Goal: Find specific page/section: Find specific page/section

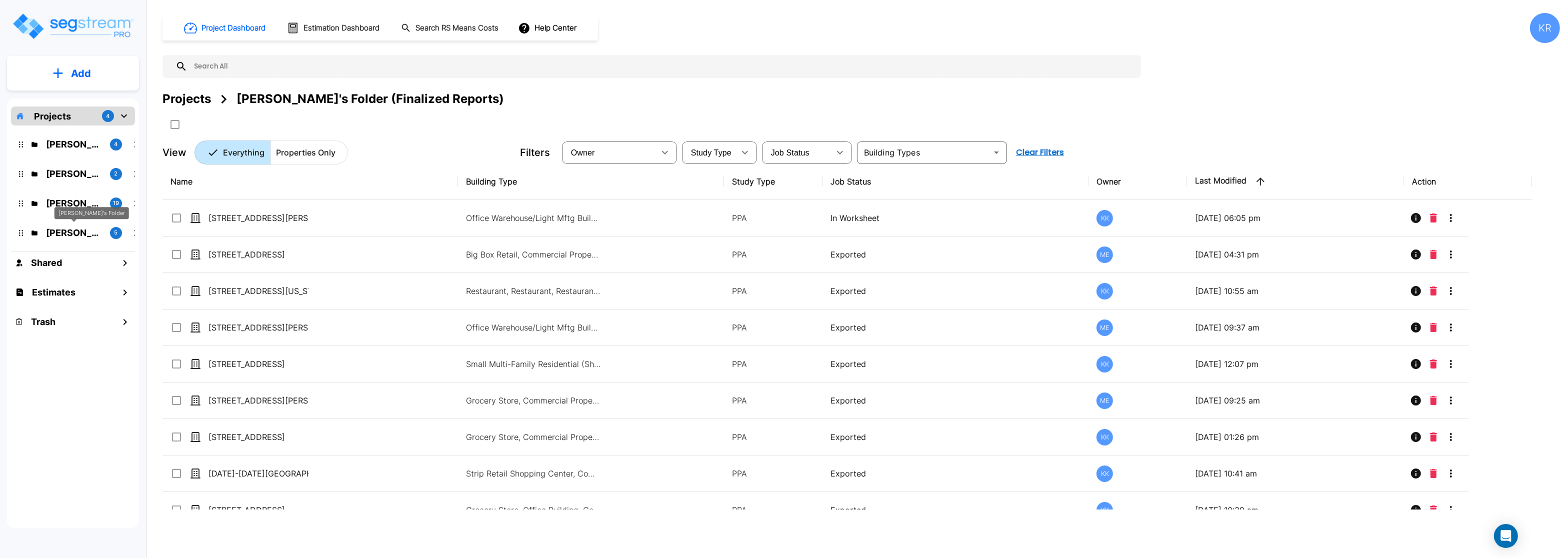
click at [65, 232] on p "Jon's Folder" at bounding box center [74, 232] width 56 height 13
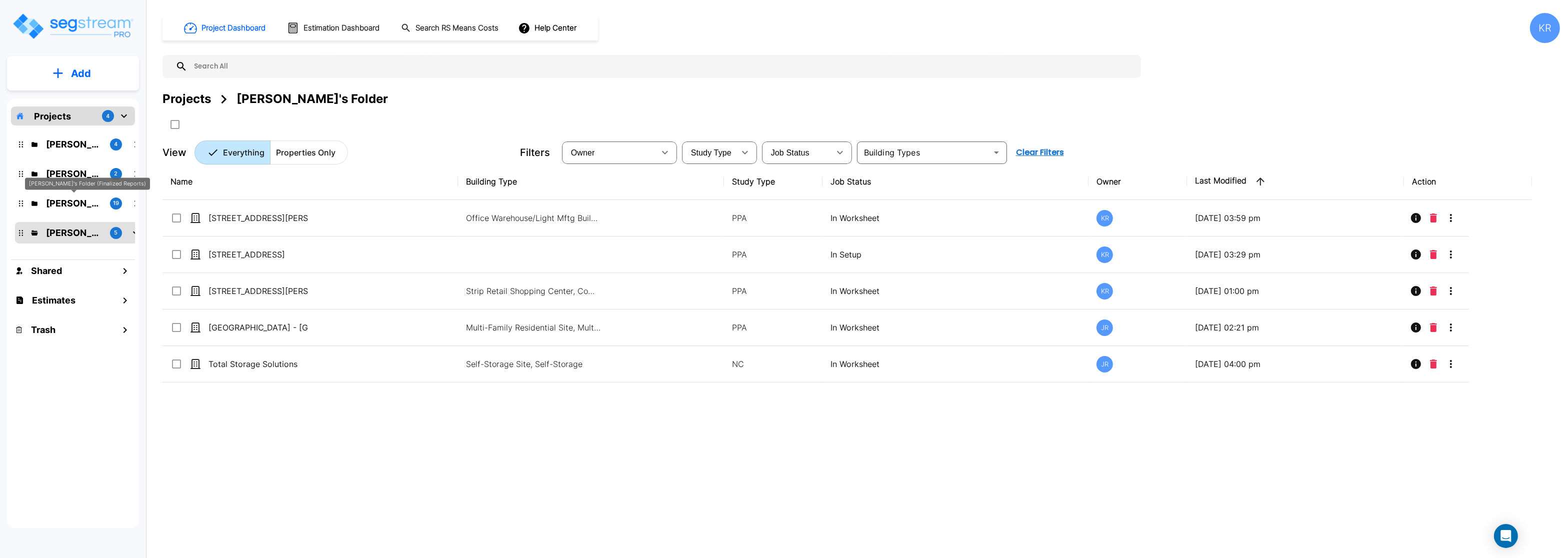
click at [60, 205] on p "Kristina's Folder (Finalized Reports)" at bounding box center [74, 203] width 56 height 13
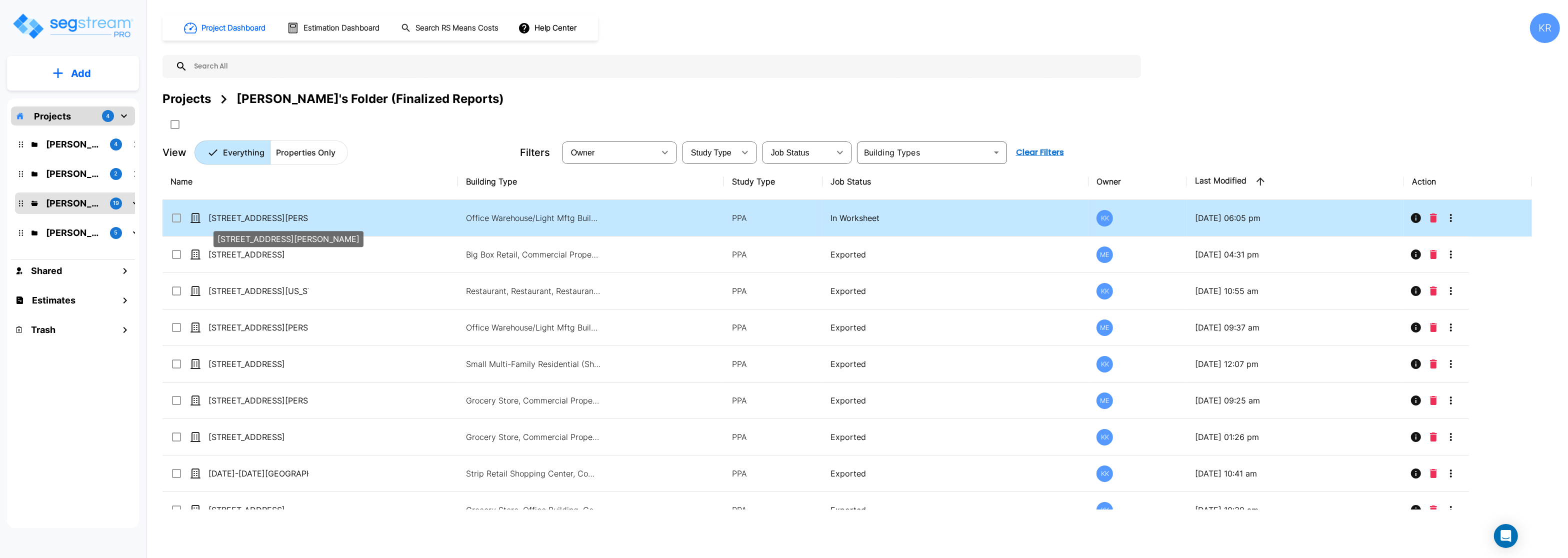
click at [257, 217] on p "[STREET_ADDRESS][PERSON_NAME]" at bounding box center [259, 218] width 100 height 12
checkbox input "true"
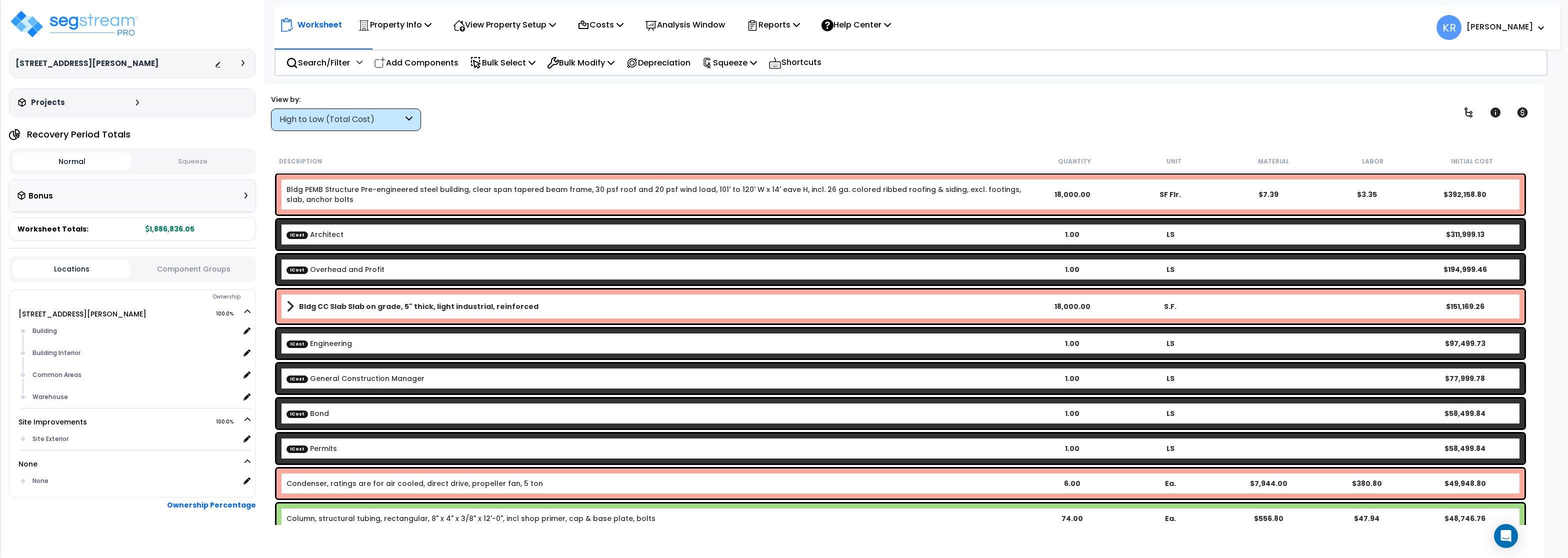
click at [374, 119] on div "High to Low (Total Cost)" at bounding box center [341, 119] width 124 height 12
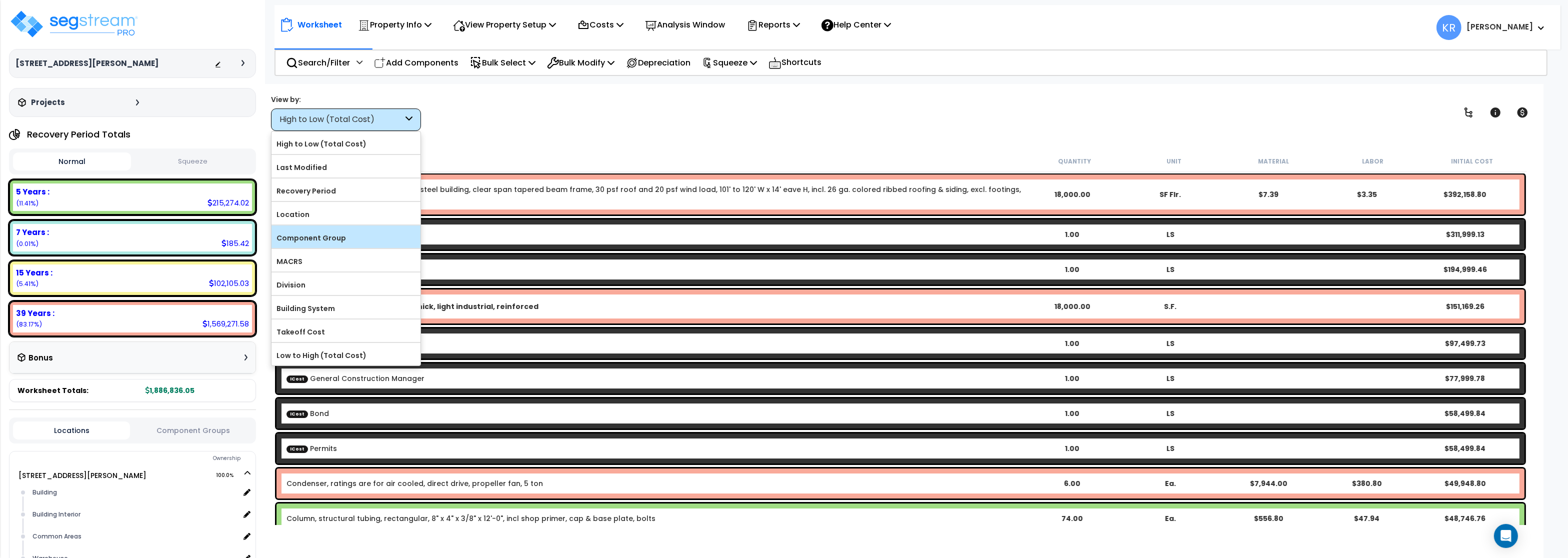
click at [330, 242] on label "Component Group" at bounding box center [346, 238] width 149 height 15
click at [0, 0] on input "Component Group" at bounding box center [0, 0] width 0 height 0
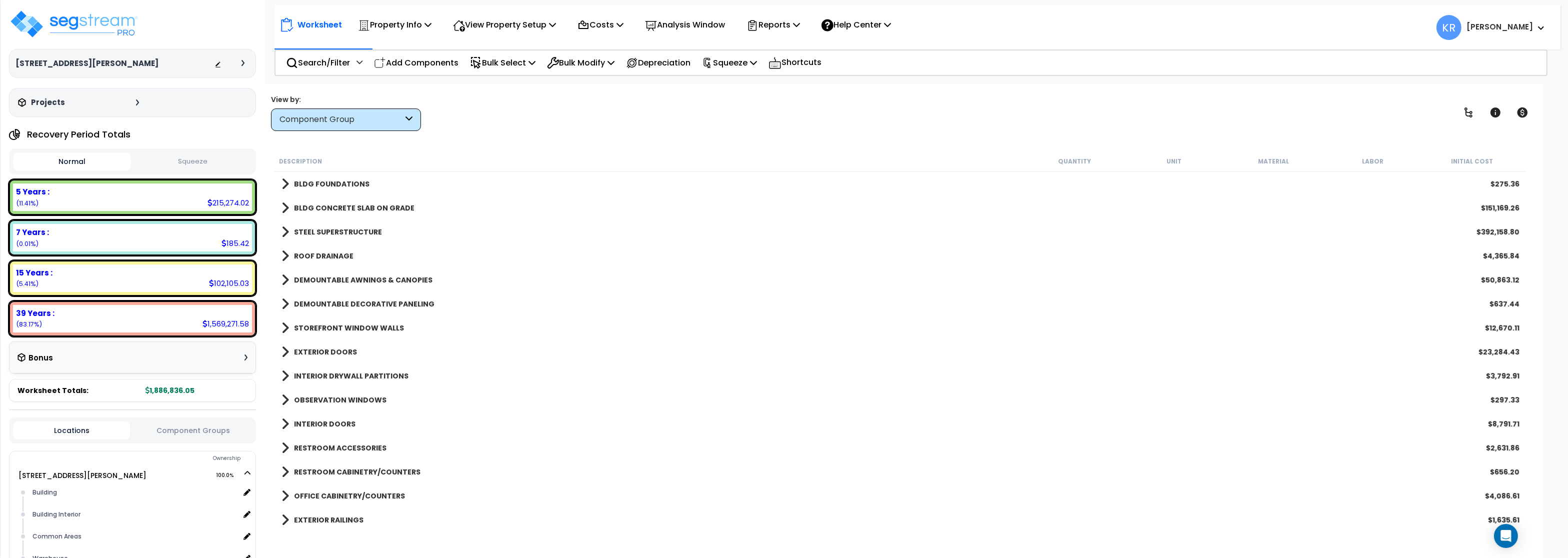
click at [321, 230] on b "STEEL SUPERSTRUCTURE" at bounding box center [338, 232] width 88 height 10
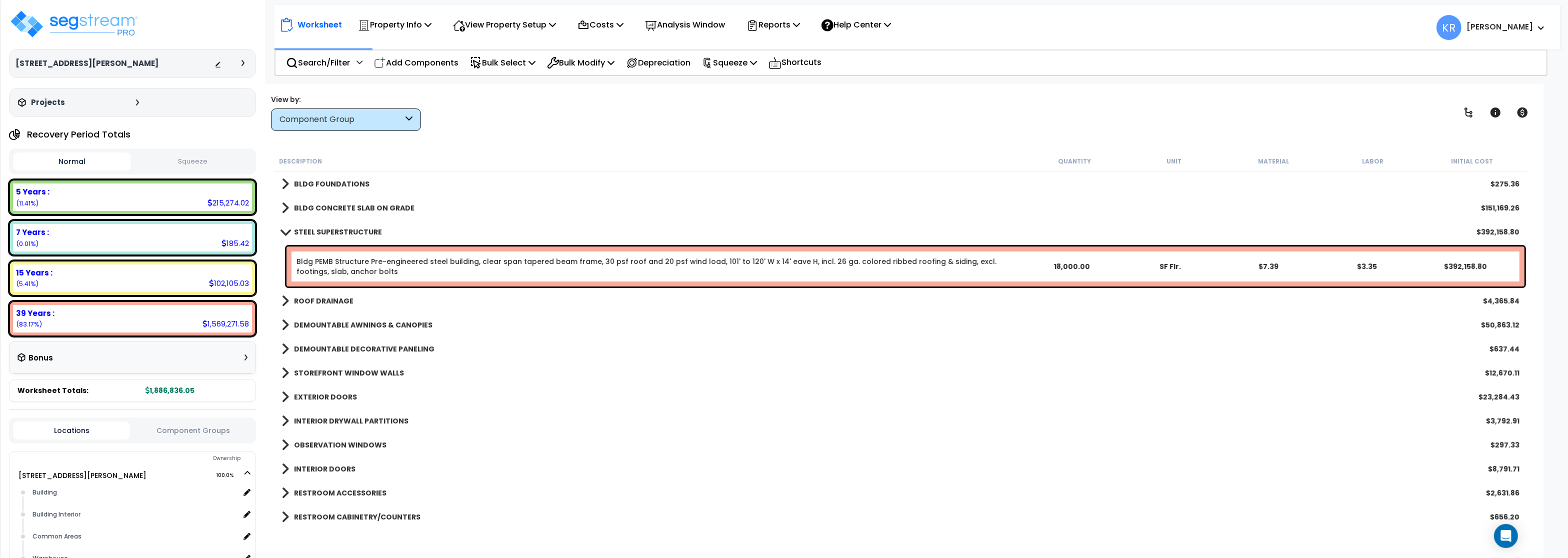
click at [321, 230] on b "STEEL SUPERSTRUCTURE" at bounding box center [338, 232] width 88 height 10
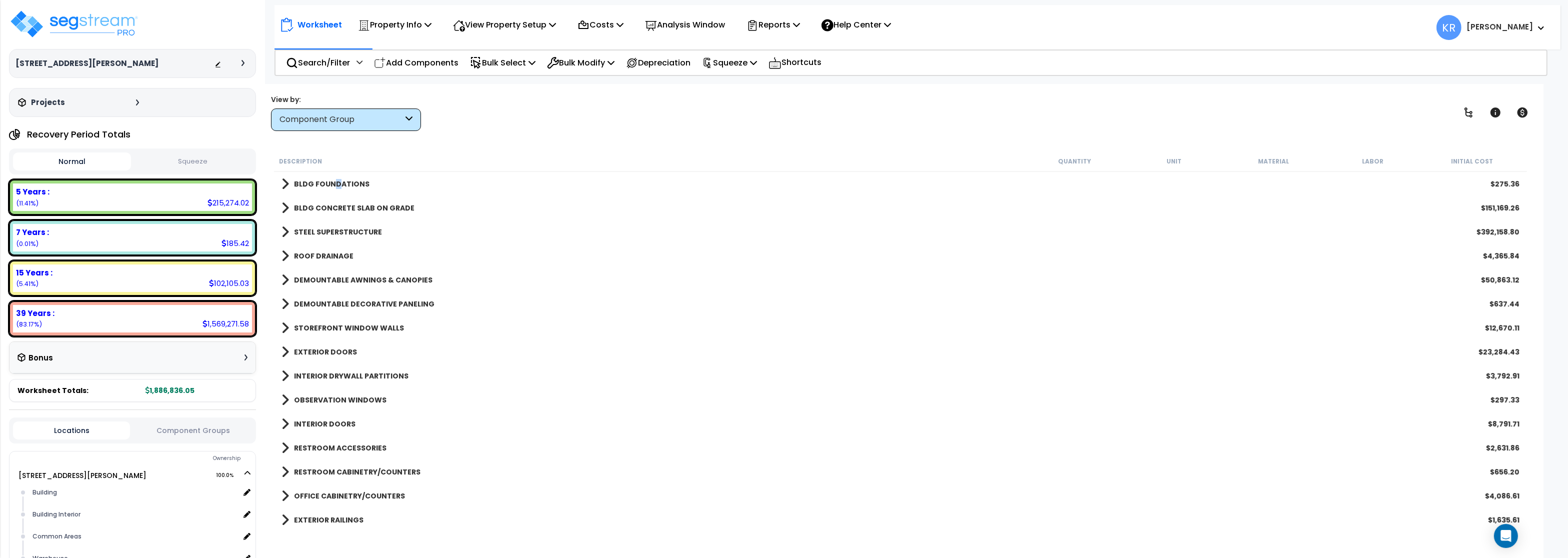
click at [337, 186] on b "BLDG FOUNDATIONS" at bounding box center [332, 184] width 75 height 10
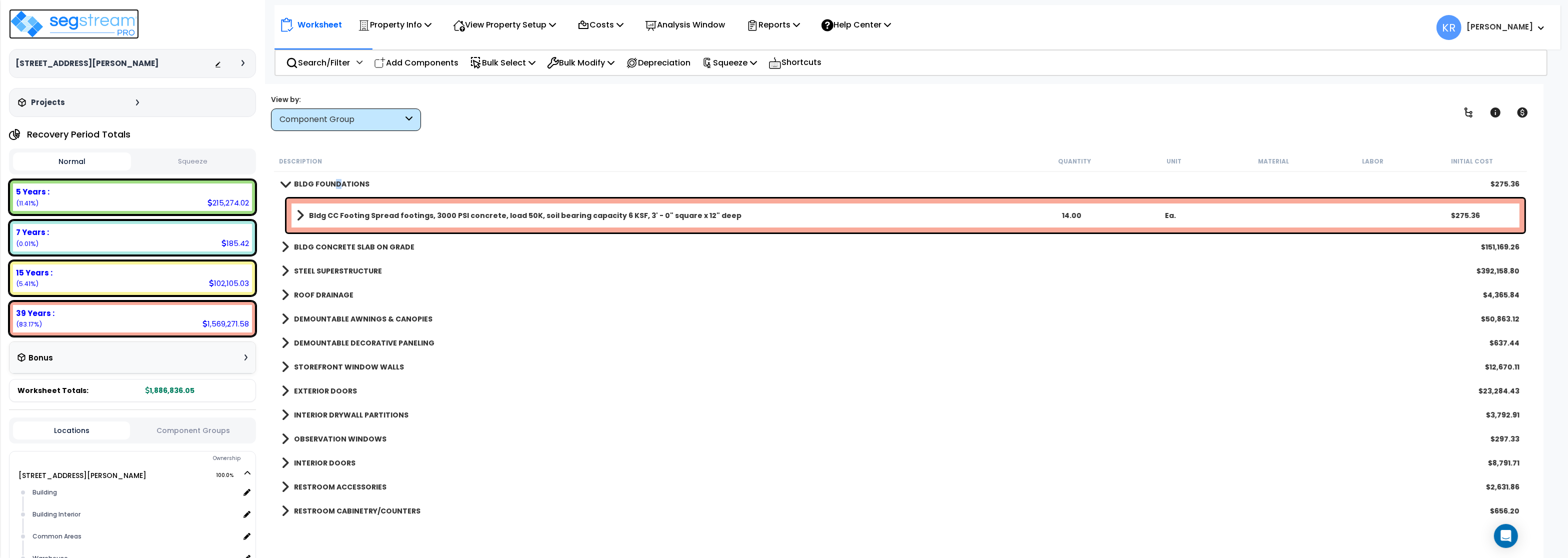
click at [87, 24] on img at bounding box center [74, 24] width 130 height 30
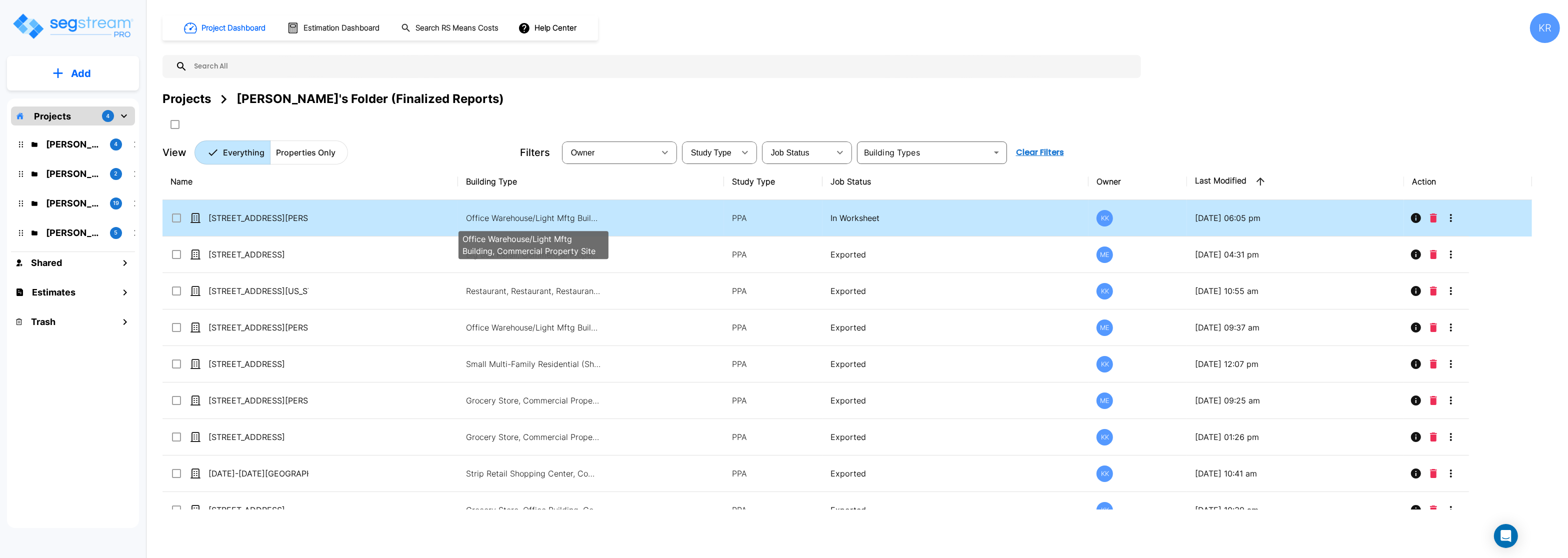
click at [511, 214] on p "Office Warehouse/Light Mftg Building, Commercial Property Site" at bounding box center [534, 218] width 135 height 12
checkbox input "true"
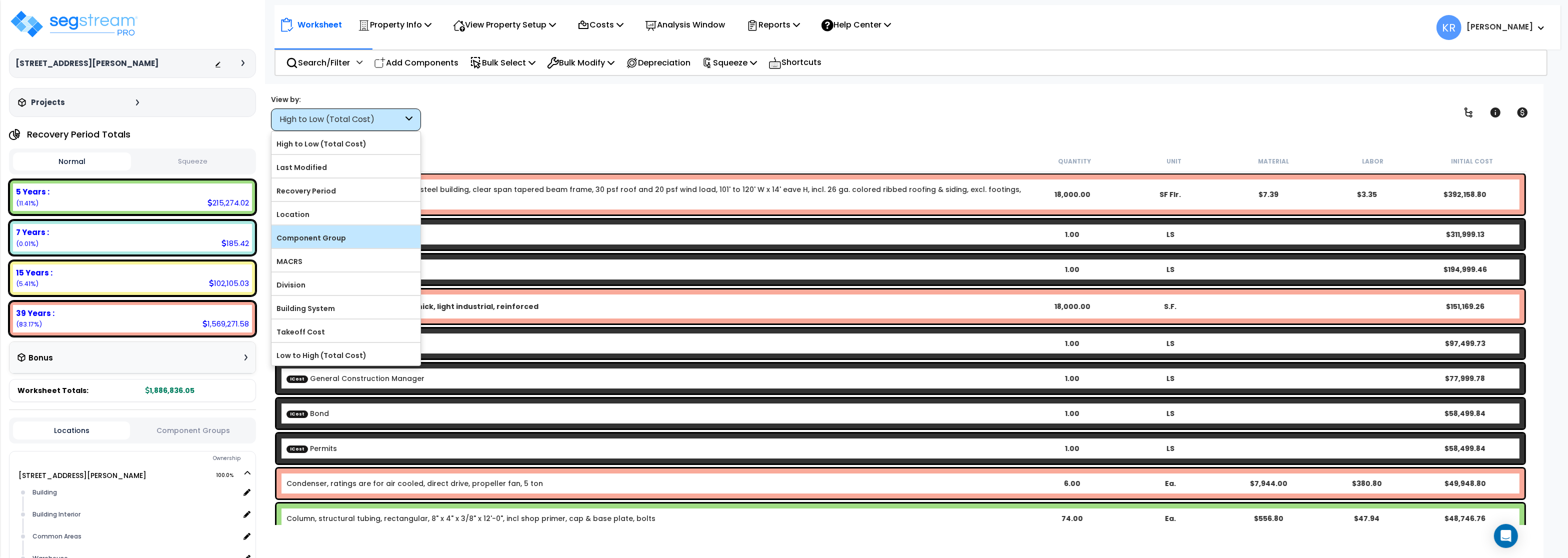
click at [315, 240] on label "Component Group" at bounding box center [346, 238] width 149 height 15
click at [0, 0] on input "Component Group" at bounding box center [0, 0] width 0 height 0
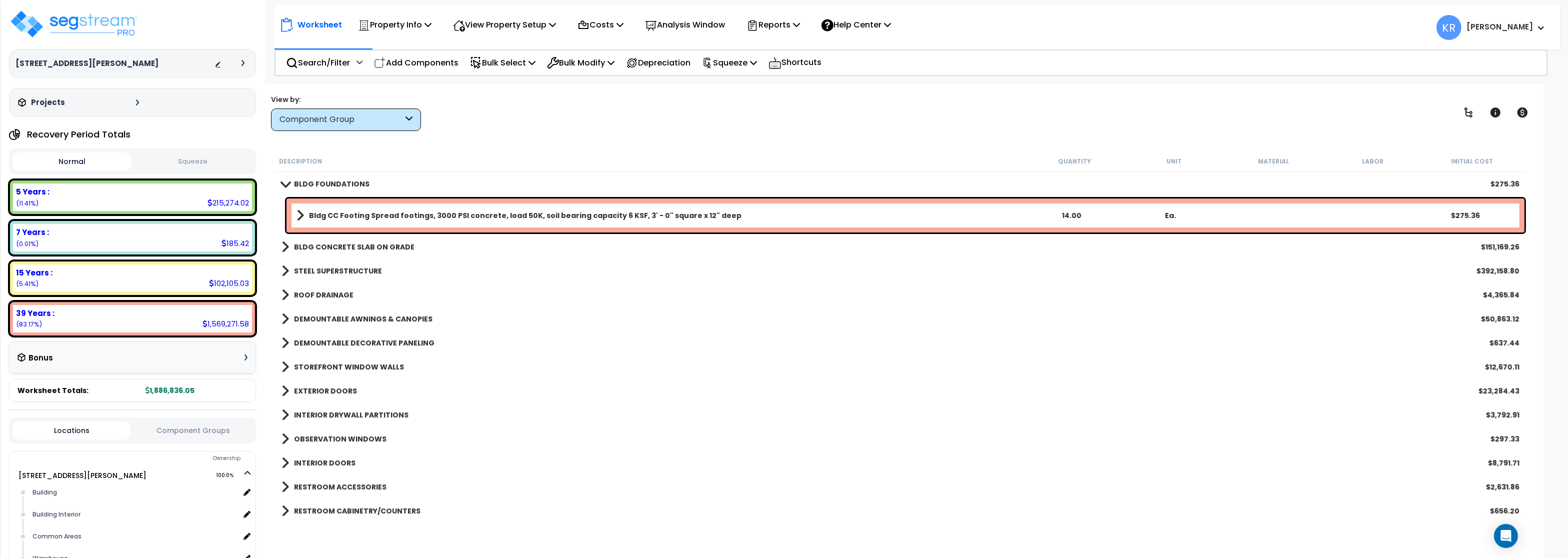
click at [295, 183] on b "BLDG FOUNDATIONS" at bounding box center [332, 184] width 75 height 10
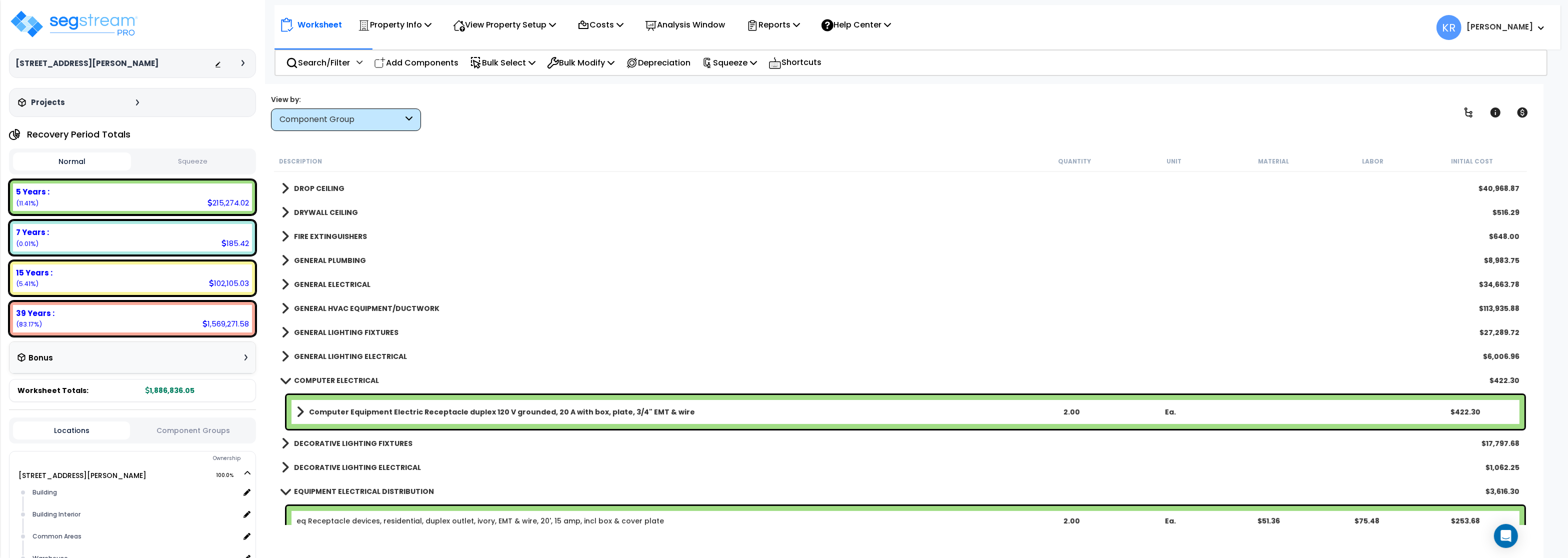
scroll to position [480, 0]
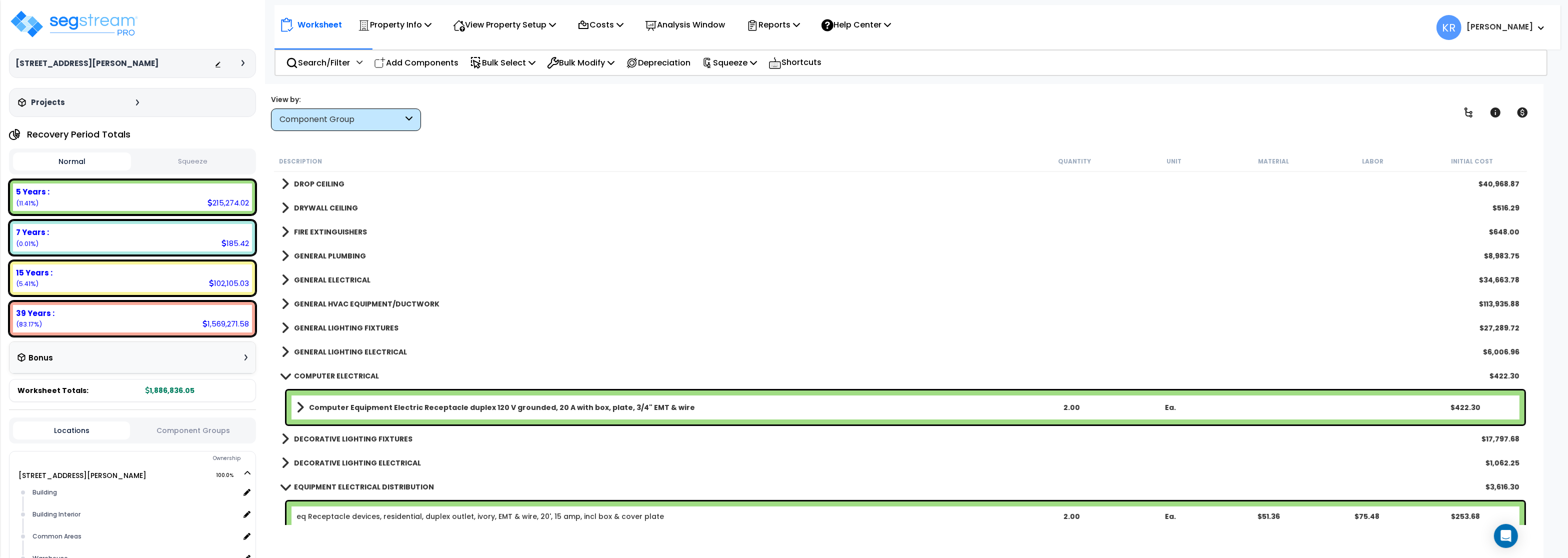
click at [304, 302] on b "GENERAL HVAC EQUIPMENT/DUCTWORK" at bounding box center [366, 304] width 145 height 10
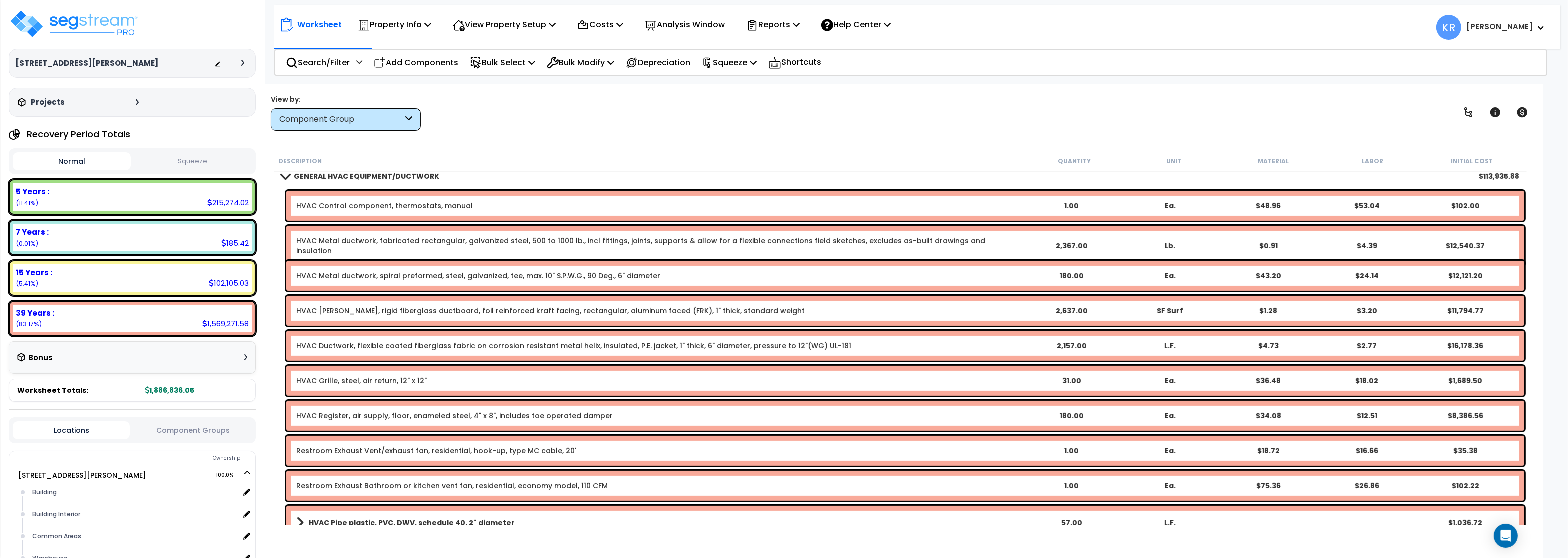
scroll to position [540, 0]
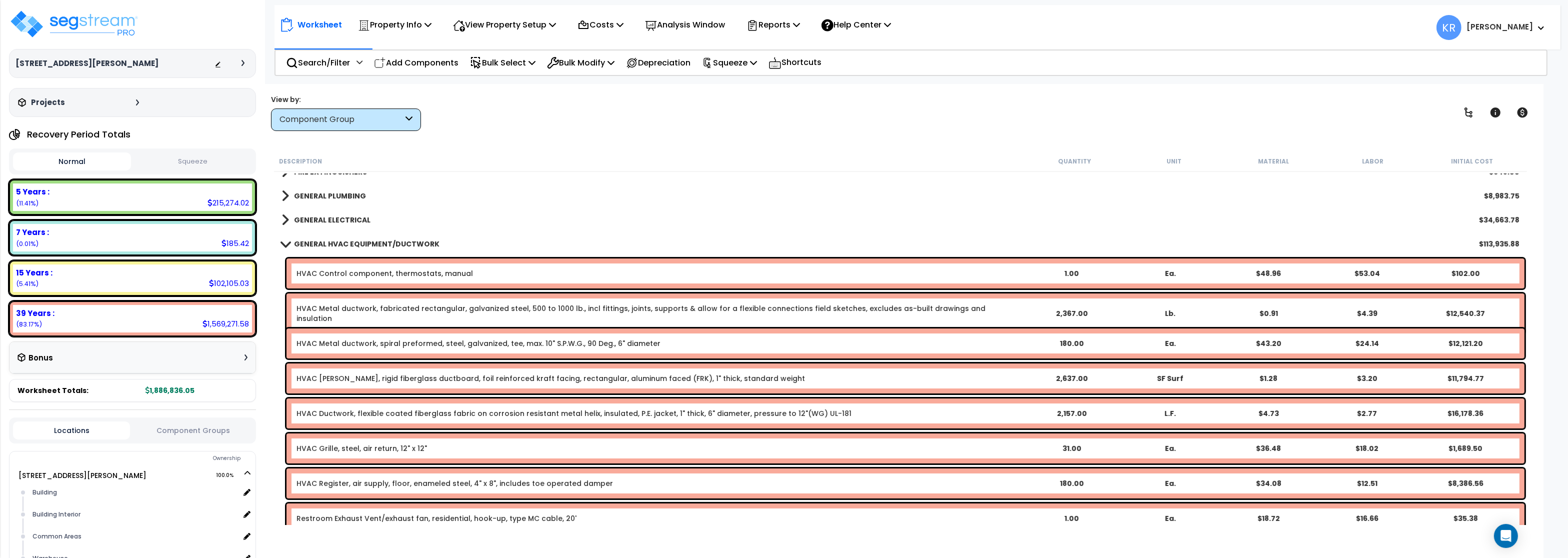
click at [324, 238] on link "GENERAL HVAC EQUIPMENT/DUCTWORK" at bounding box center [360, 243] width 158 height 14
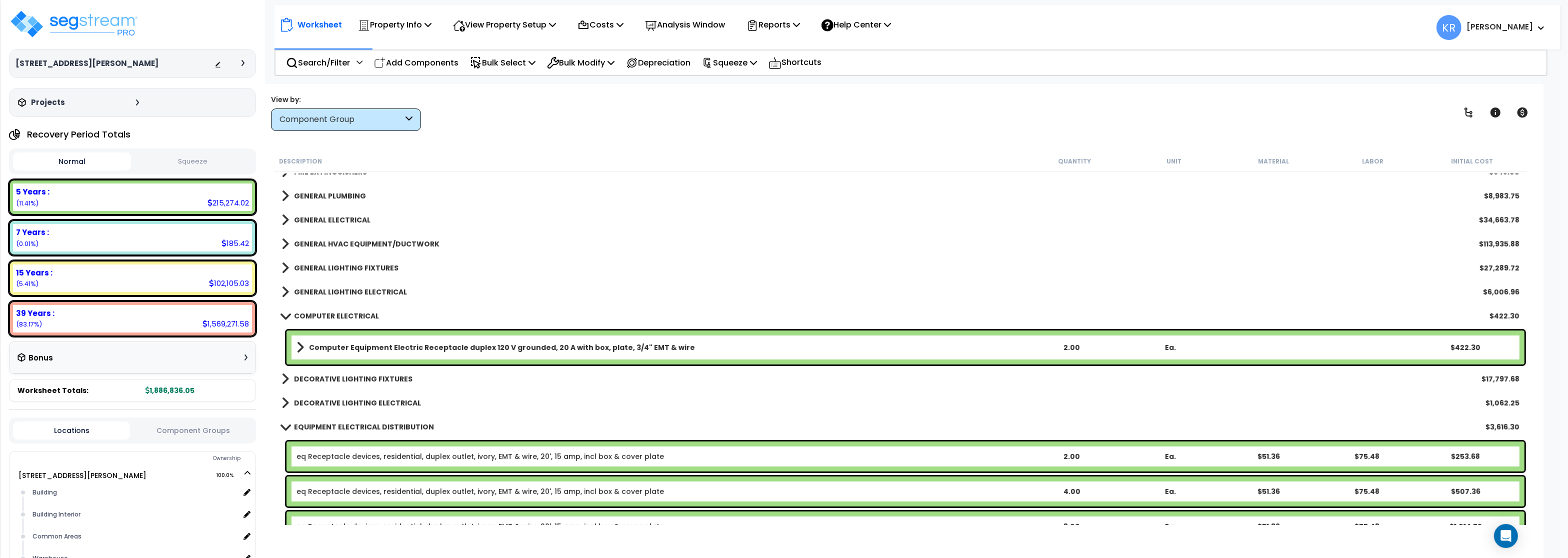
click at [312, 320] on b "COMPUTER ELECTRICAL" at bounding box center [337, 316] width 85 height 10
